Goal: Use online tool/utility: Utilize a website feature to perform a specific function

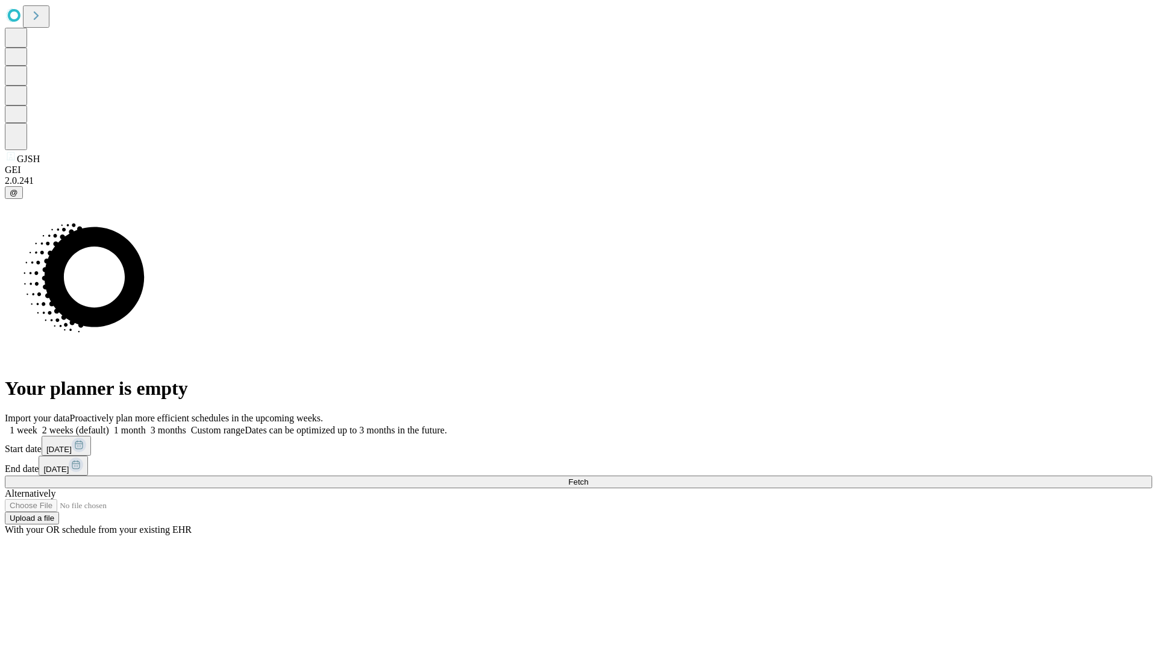
click at [588, 477] on span "Fetch" at bounding box center [578, 481] width 20 height 9
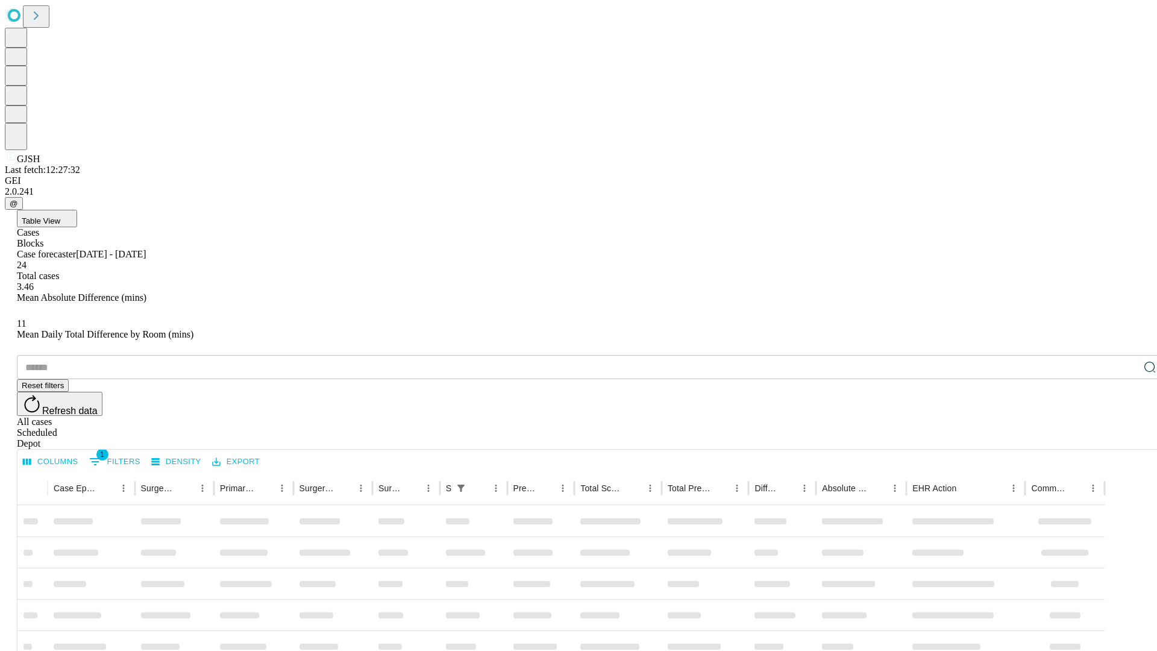
click at [60, 216] on span "Table View" at bounding box center [41, 220] width 39 height 9
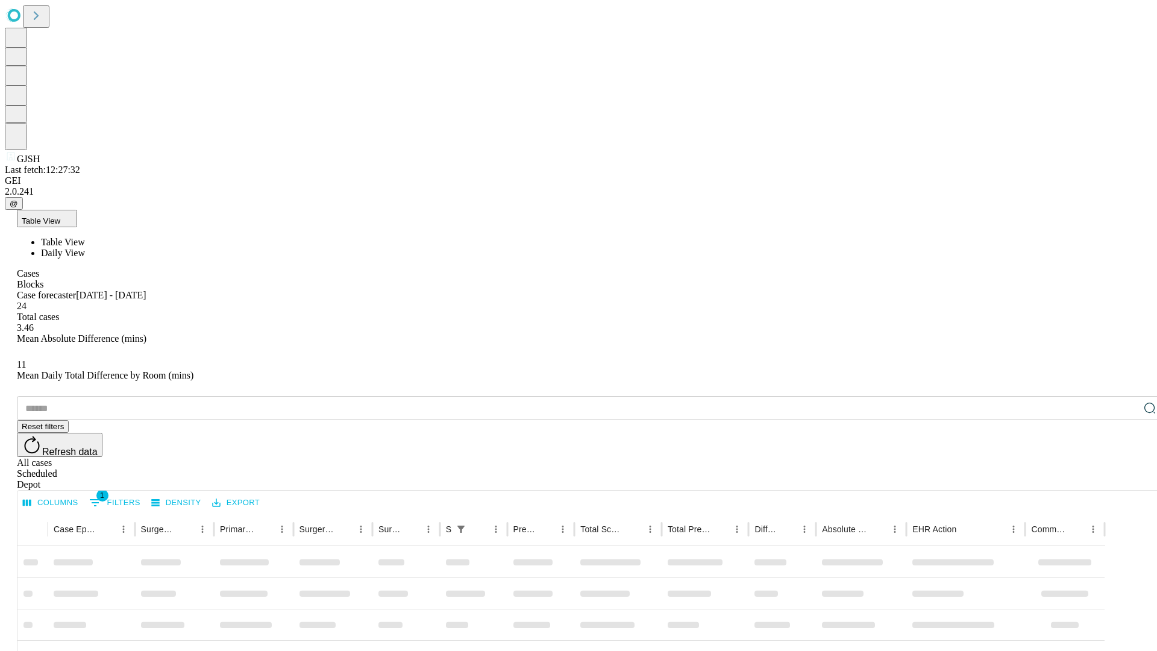
click at [85, 248] on span "Daily View" at bounding box center [63, 253] width 44 height 10
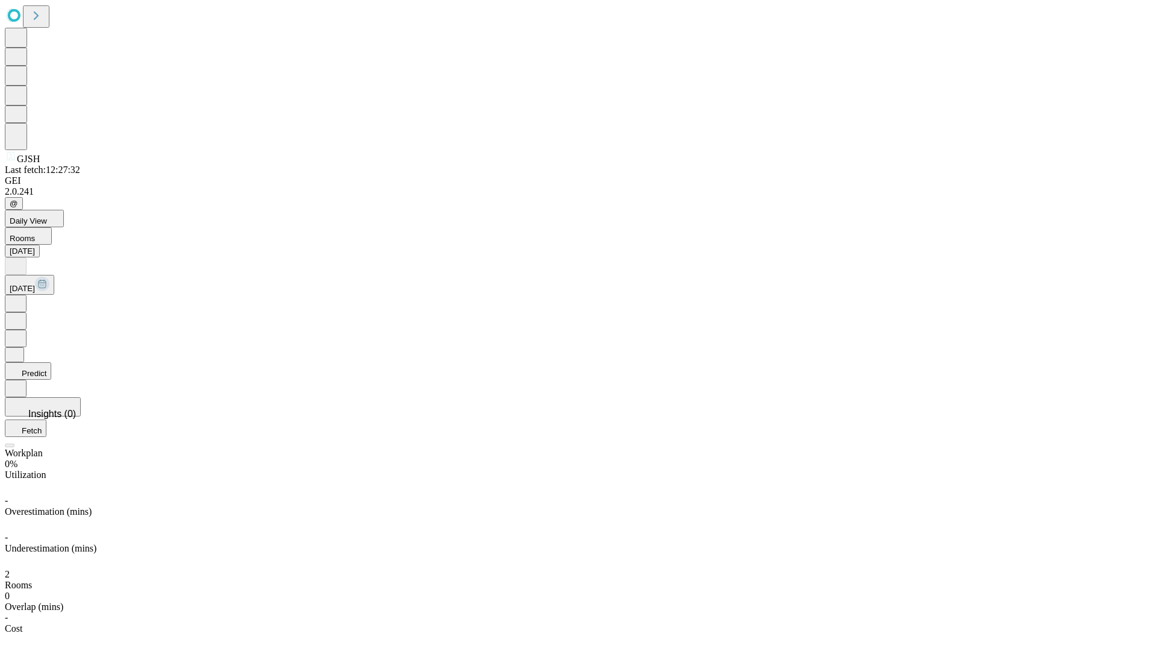
click at [51, 362] on button "Predict" at bounding box center [28, 370] width 46 height 17
